Goal: Task Accomplishment & Management: Use online tool/utility

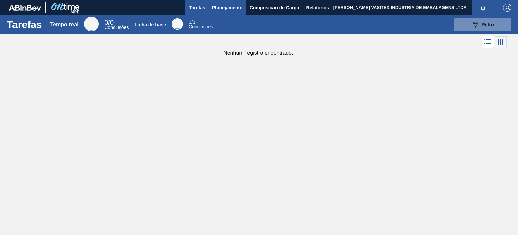
click at [225, 9] on font "Planejamento" at bounding box center [227, 7] width 31 height 5
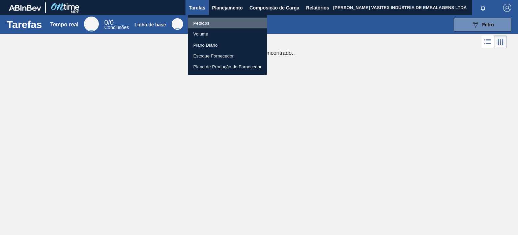
click at [225, 23] on li "Pedidos" at bounding box center [227, 23] width 79 height 11
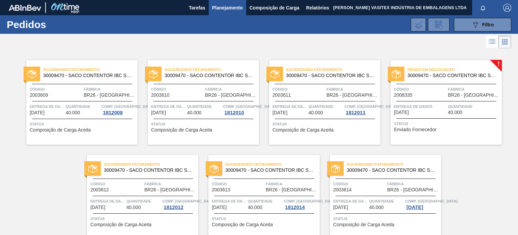
click at [456, 93] on font "BR26 - [GEOGRAPHIC_DATA]" at bounding box center [480, 94] width 65 height 5
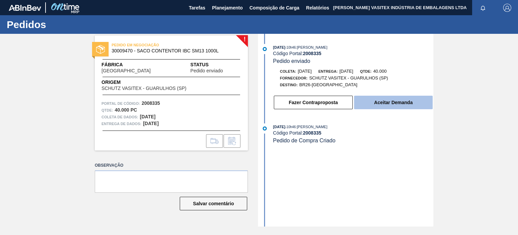
click at [366, 101] on button "Aceitar Demanda" at bounding box center [393, 102] width 79 height 13
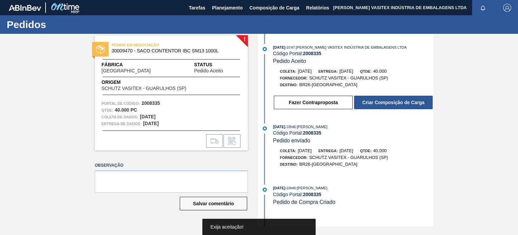
click at [385, 103] on font "Criar Composição de Carga" at bounding box center [393, 102] width 62 height 5
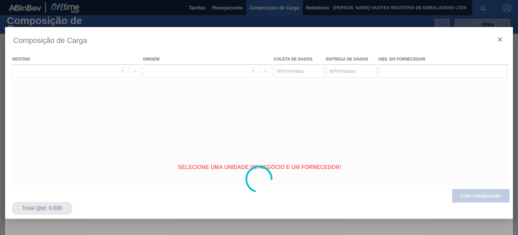
type coleta "[DATE]"
type entrega "[DATE]"
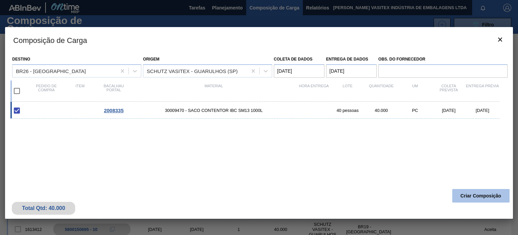
click at [471, 194] on font "Criar Composição" at bounding box center [481, 195] width 41 height 5
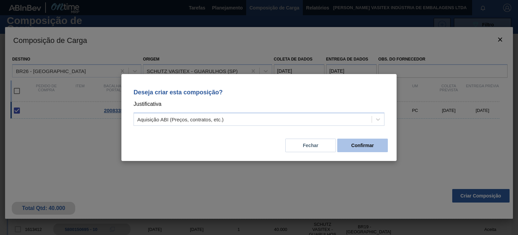
click at [368, 145] on font "Confirmar" at bounding box center [363, 144] width 23 height 5
